Goal: Navigation & Orientation: Find specific page/section

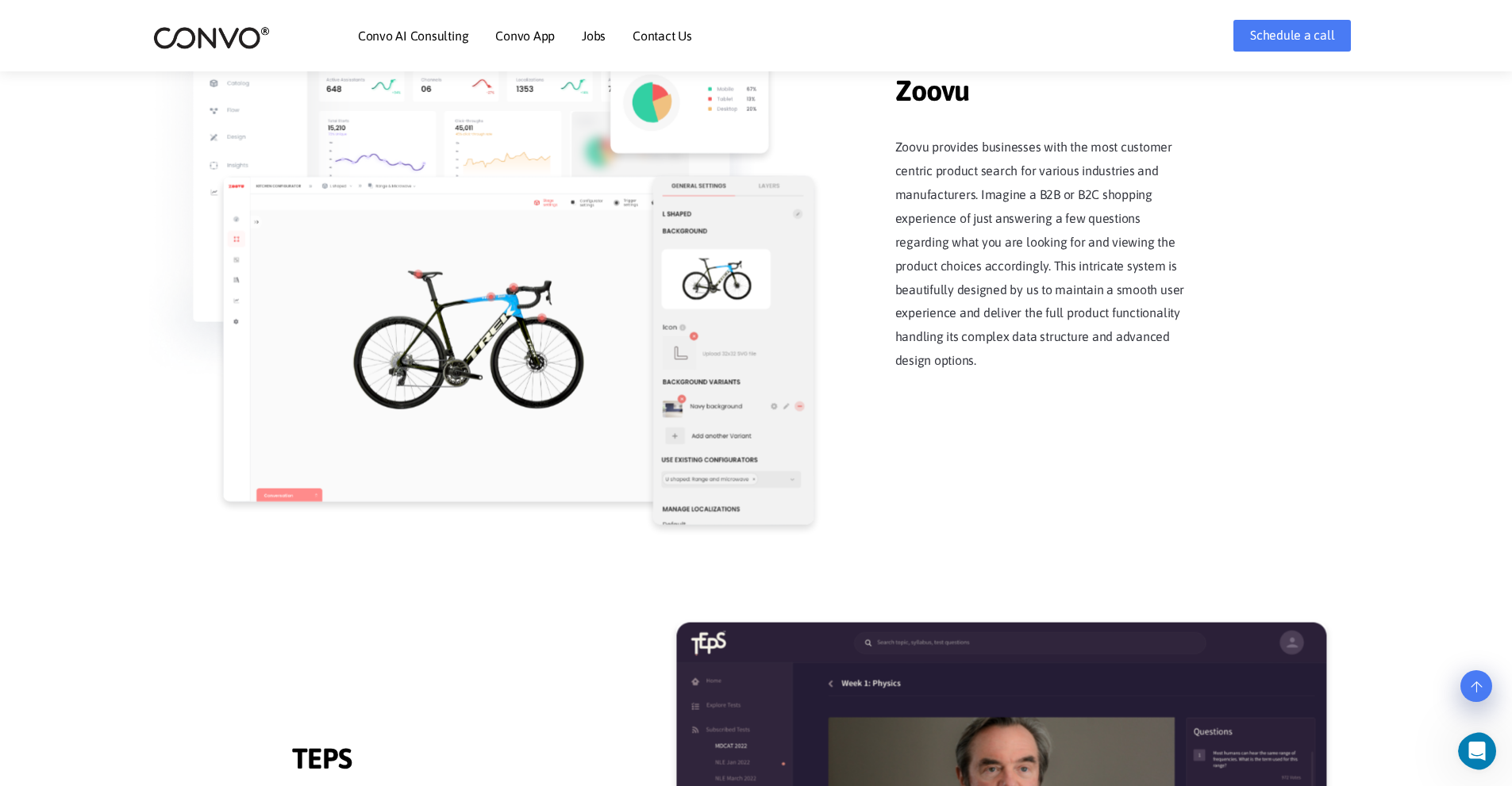
scroll to position [1619, 0]
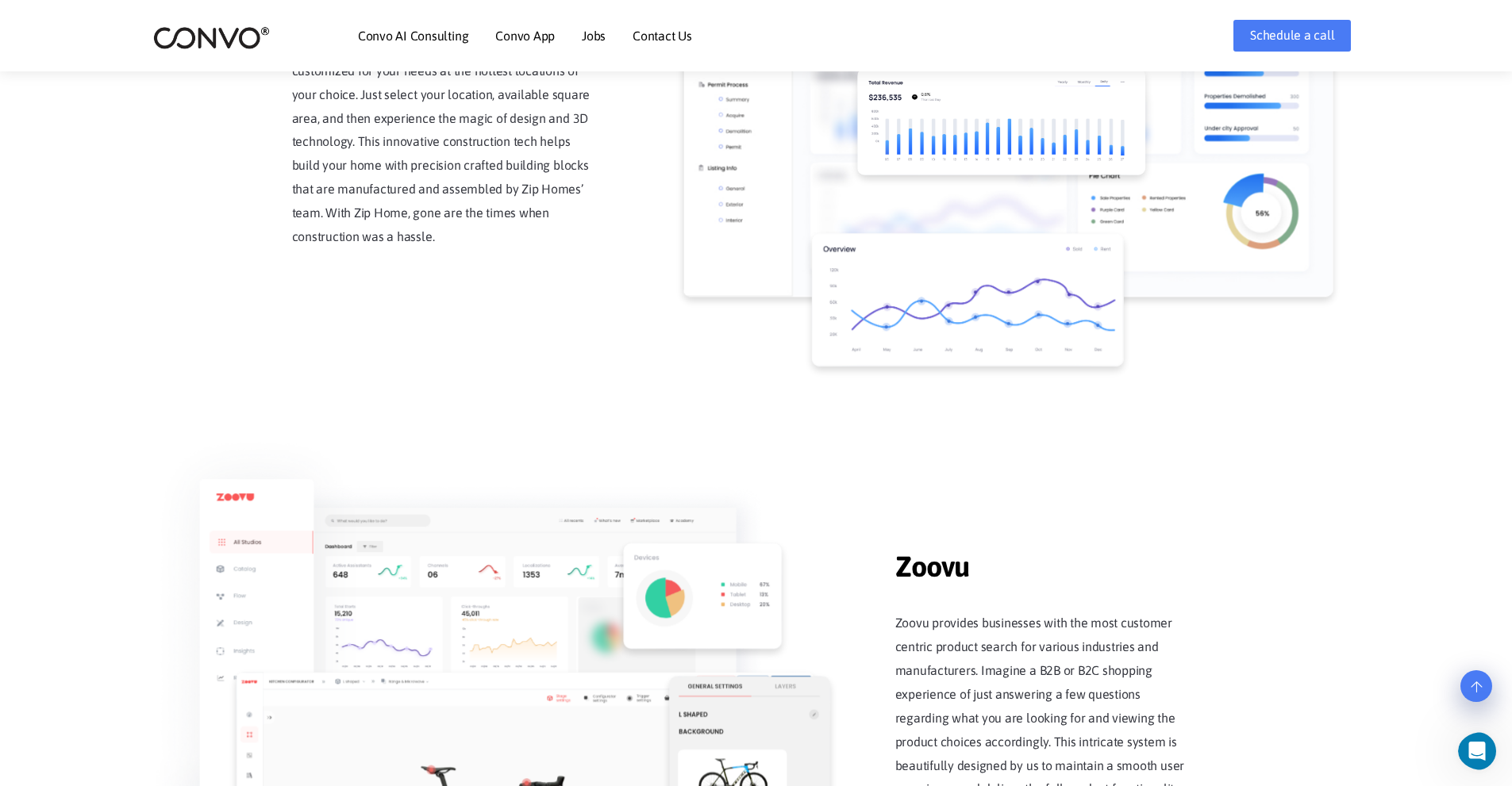
click at [212, 38] on img at bounding box center [211, 37] width 116 height 25
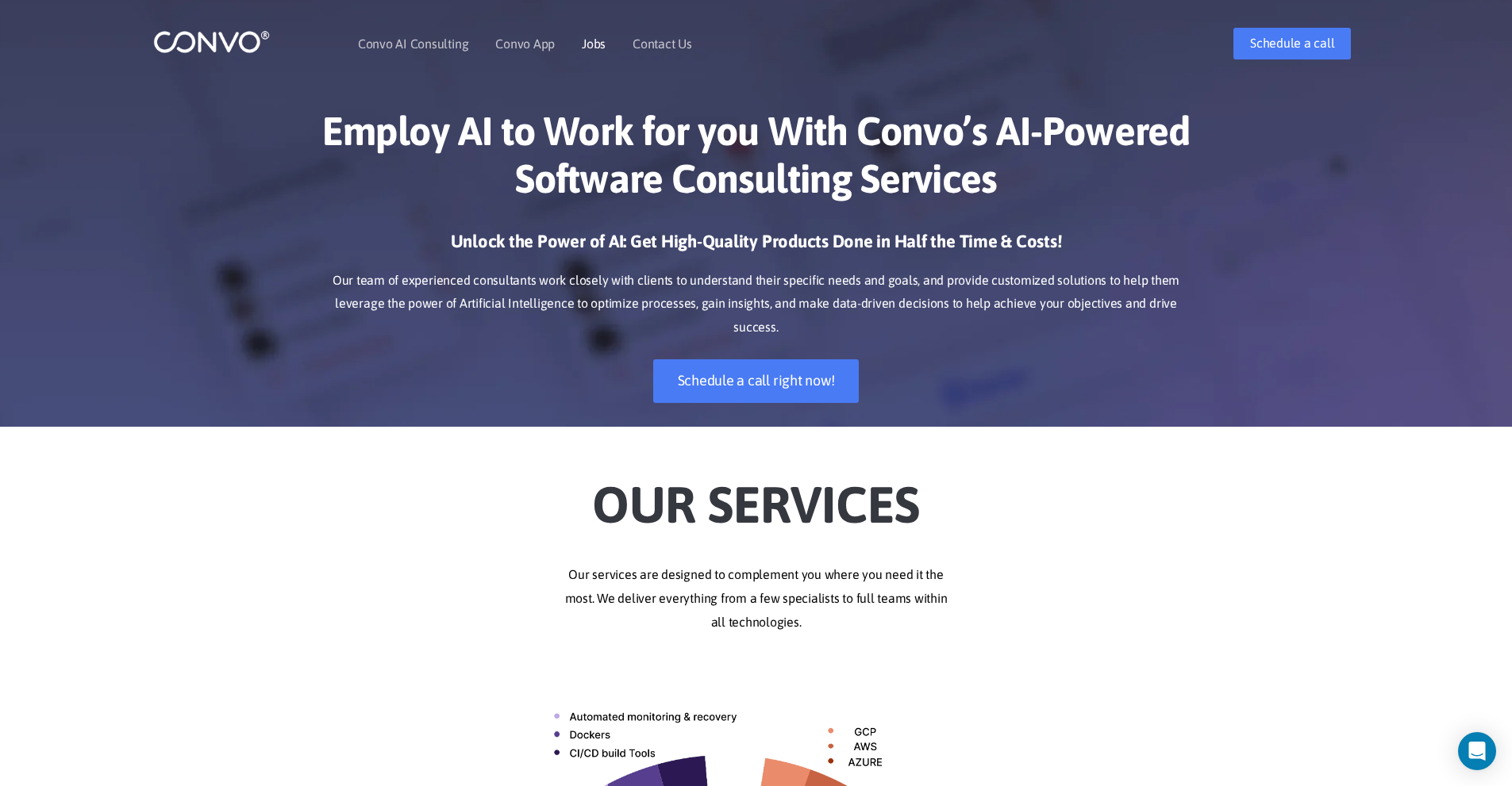
click at [586, 48] on link "Jobs" at bounding box center [594, 44] width 24 height 13
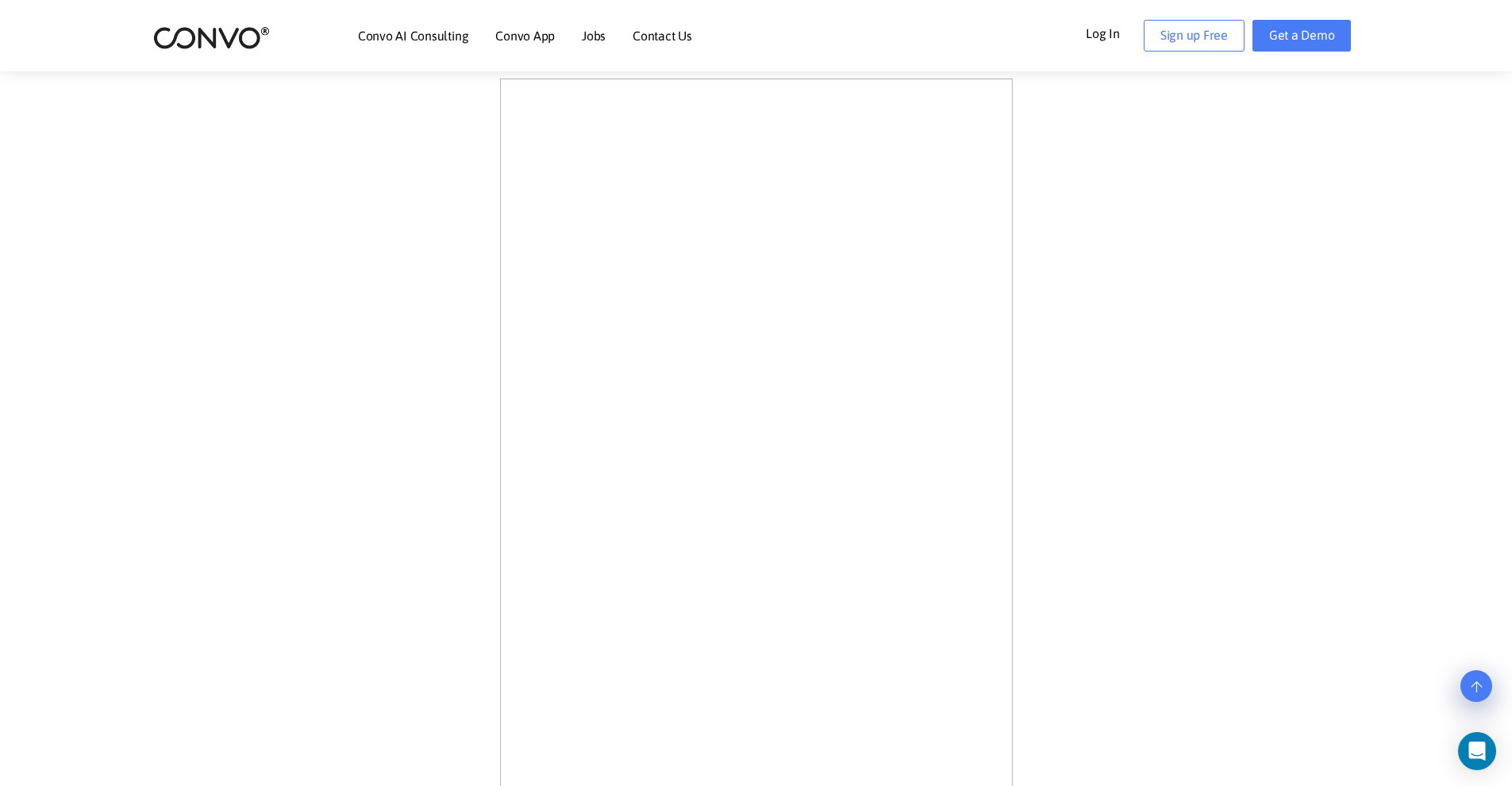
scroll to position [635, 0]
